Goal: Check status: Check status

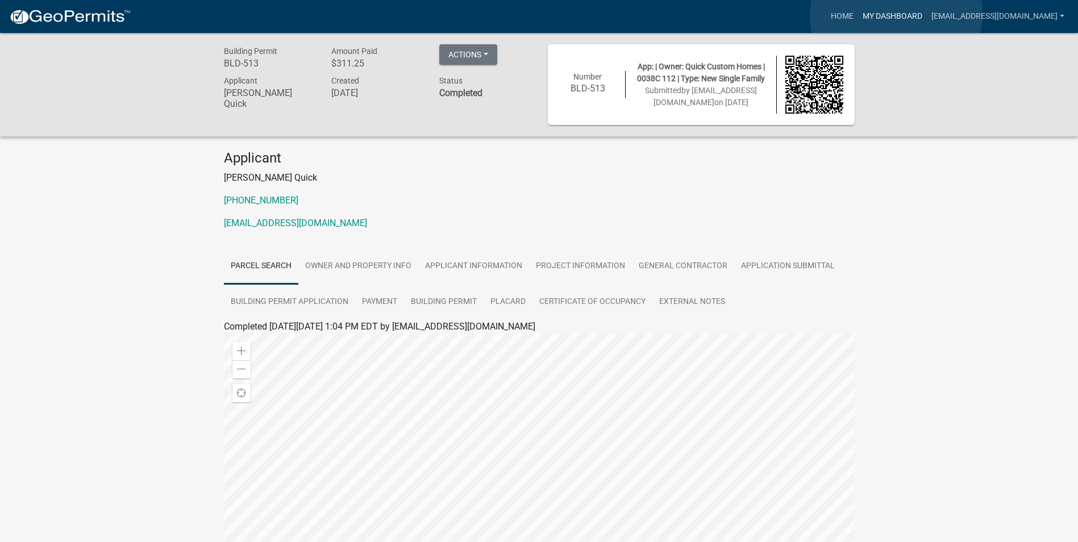
click at [896, 15] on link "My Dashboard" at bounding box center [892, 17] width 69 height 22
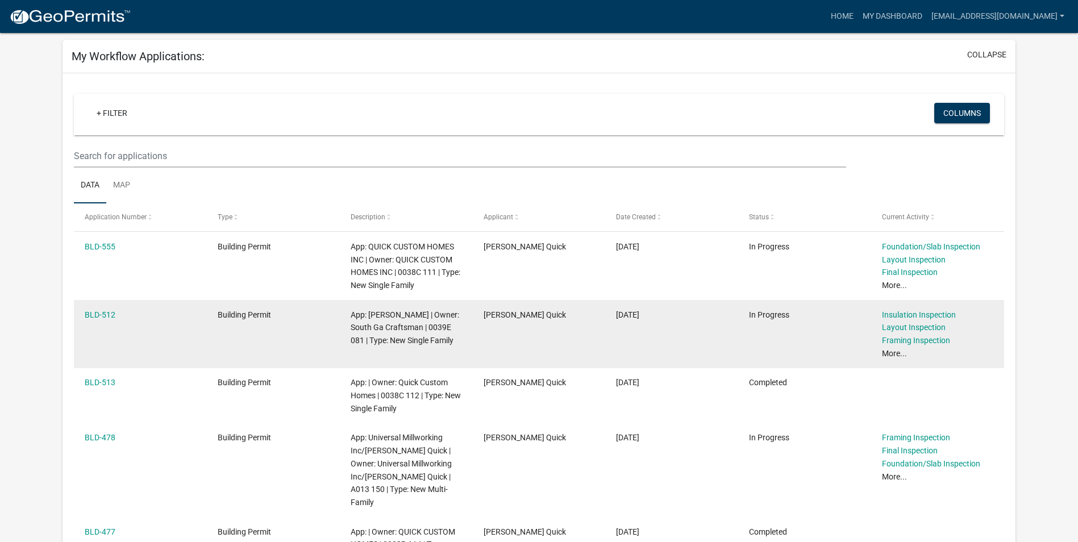
scroll to position [170, 0]
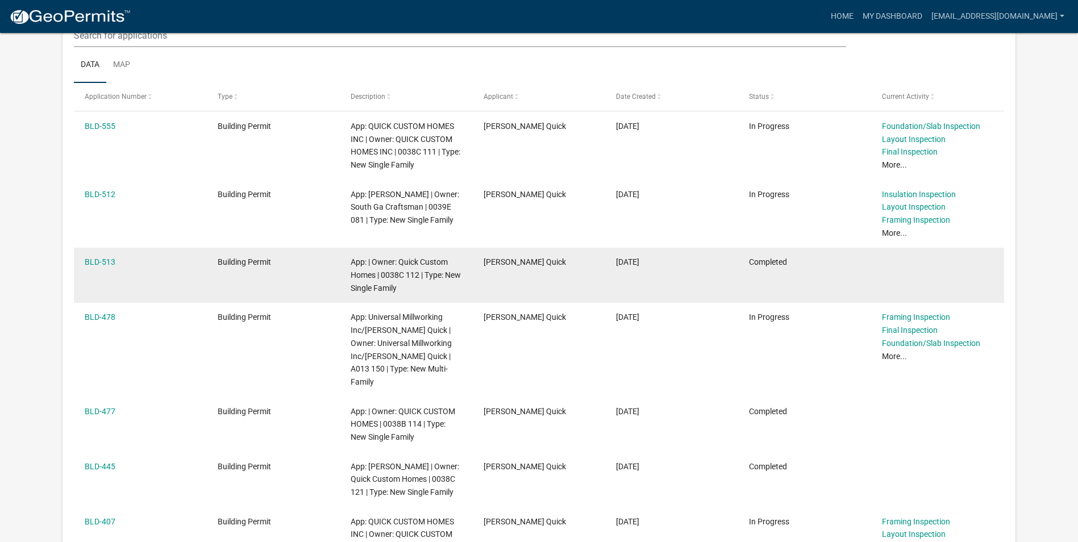
click at [147, 269] on datatable-body-cell "BLD-513" at bounding box center [140, 275] width 133 height 55
click at [98, 260] on link "BLD-513" at bounding box center [100, 261] width 31 height 9
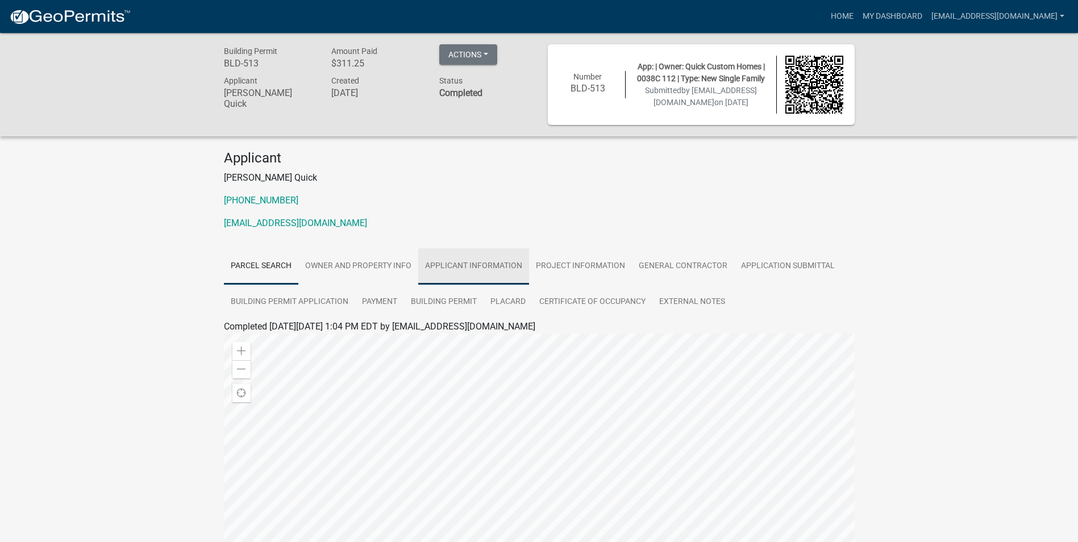
click at [477, 266] on link "Applicant Information" at bounding box center [473, 266] width 111 height 36
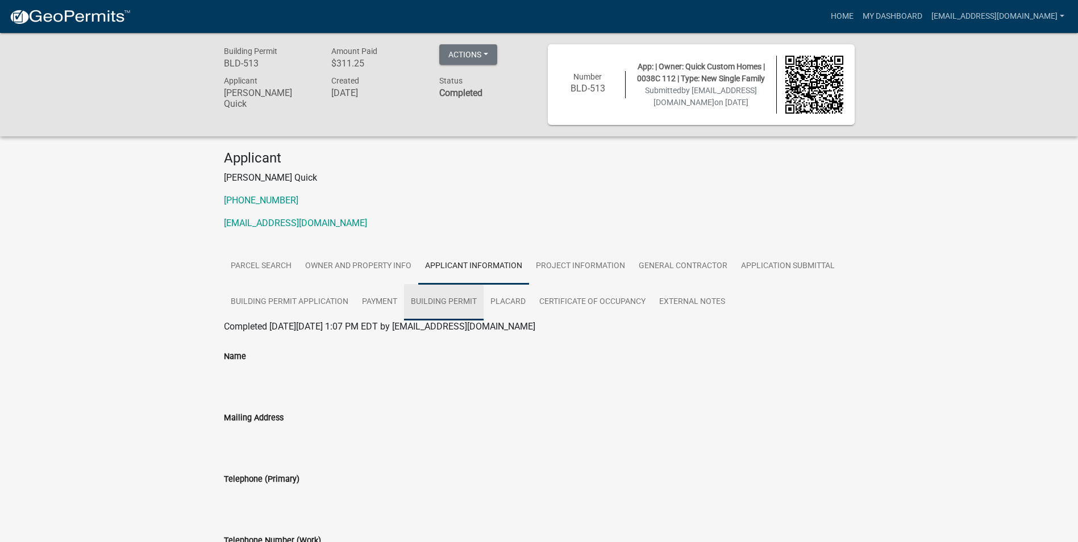
click at [443, 304] on link "Building Permit" at bounding box center [444, 302] width 80 height 36
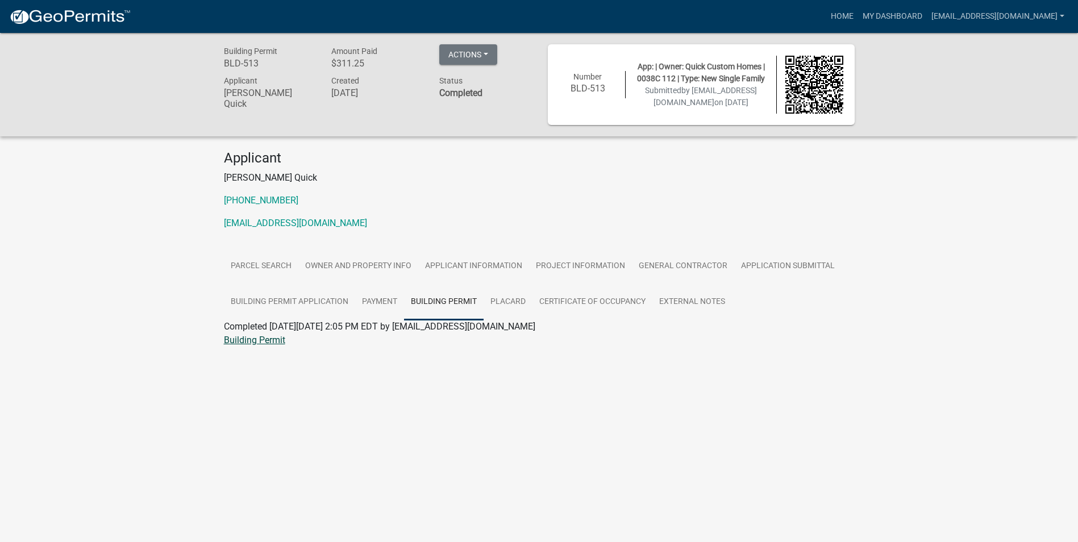
click at [247, 341] on link "Building Permit" at bounding box center [254, 340] width 61 height 11
